Goal: Information Seeking & Learning: Learn about a topic

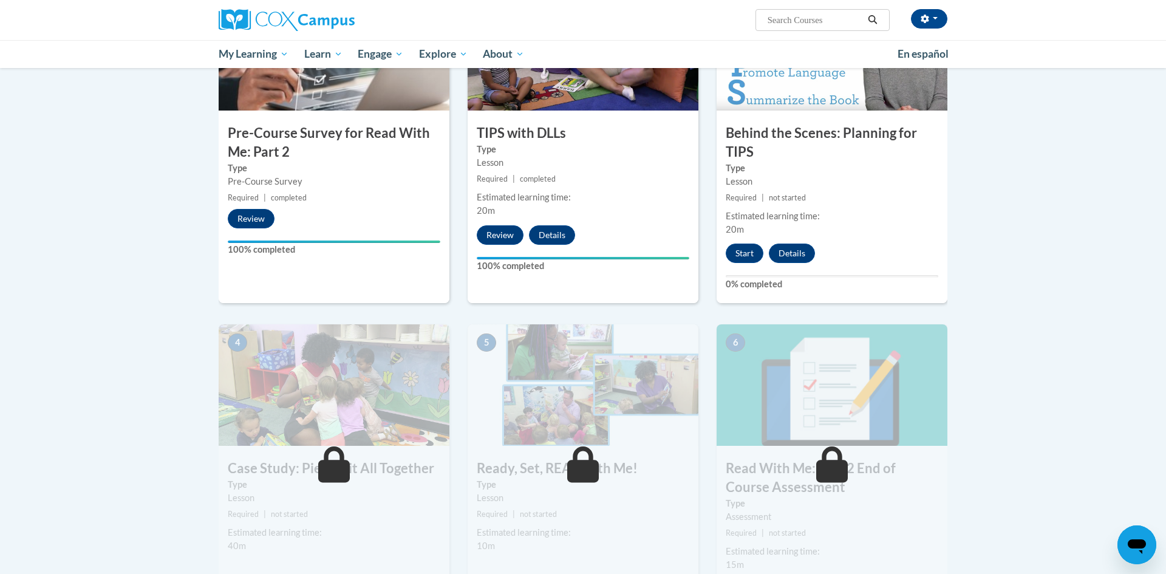
scroll to position [327, 0]
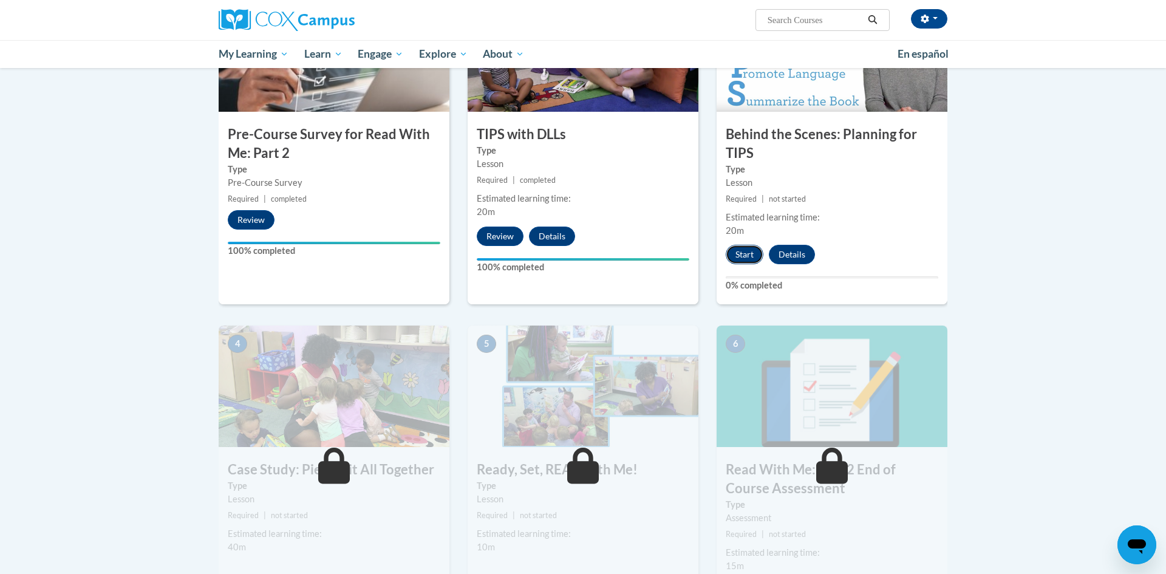
click at [737, 253] on button "Start" at bounding box center [745, 254] width 38 height 19
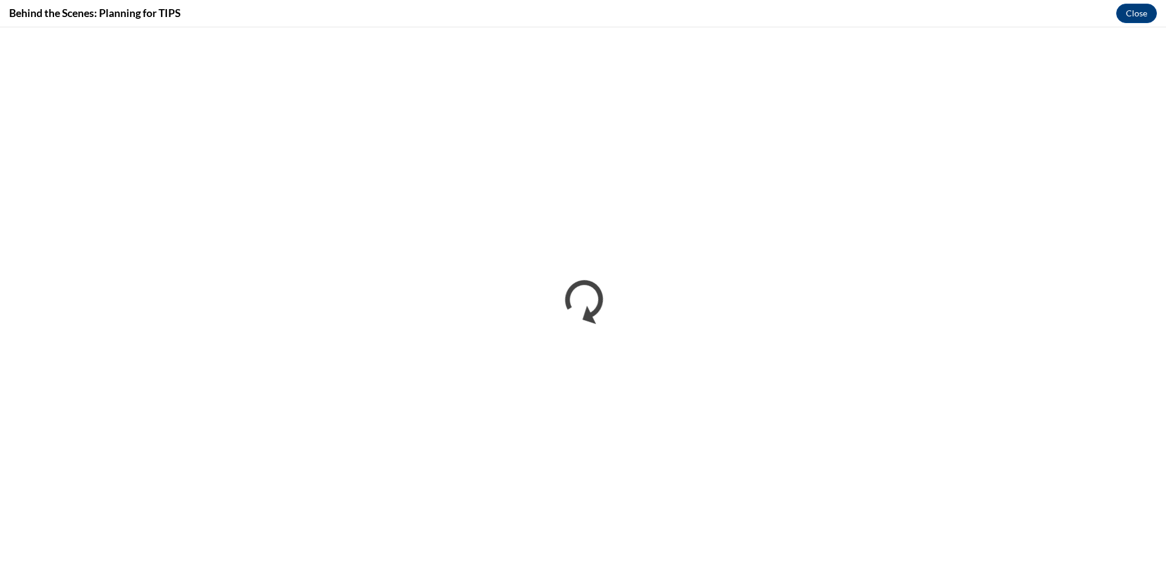
scroll to position [0, 0]
